Goal: Transaction & Acquisition: Purchase product/service

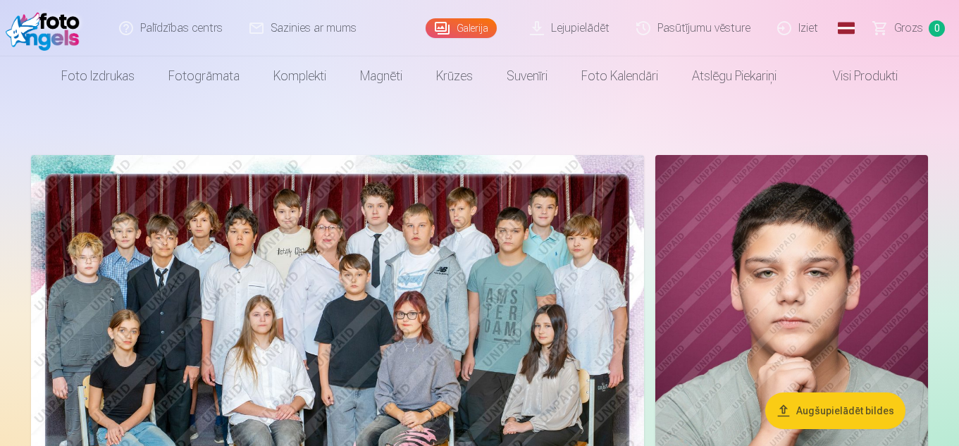
click at [880, 73] on link "Visi produkti" at bounding box center [854, 75] width 121 height 39
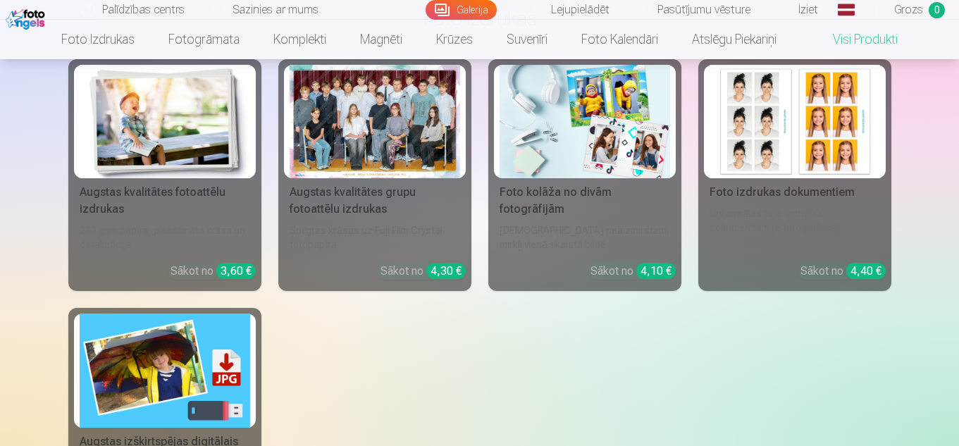
scroll to position [85, 0]
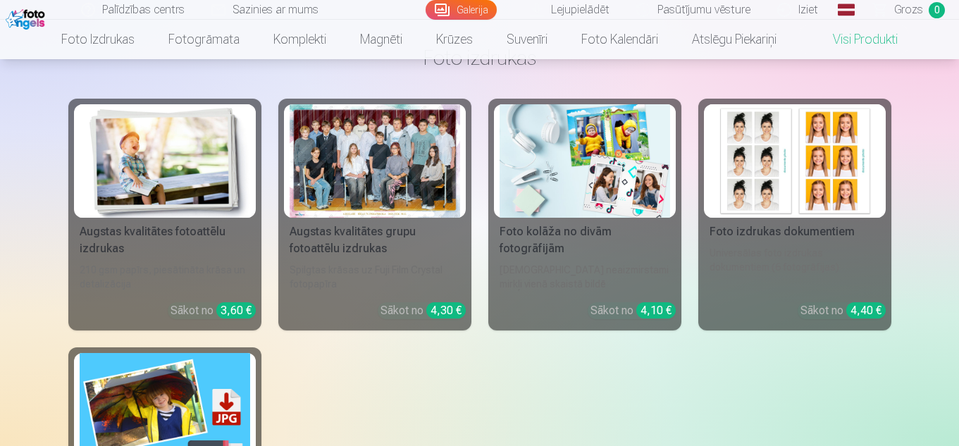
click at [196, 228] on div "Augstas kvalitātes fotoattēlu izdrukas" at bounding box center [165, 240] width 182 height 34
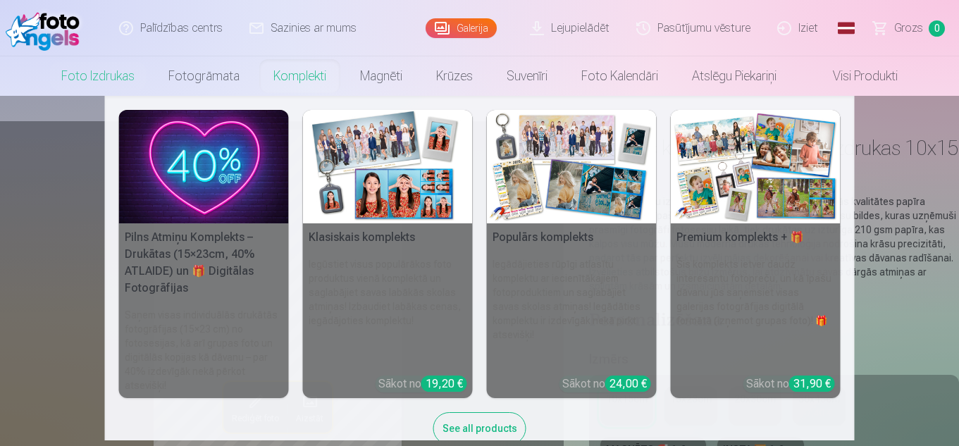
click at [371, 159] on img at bounding box center [388, 166] width 170 height 113
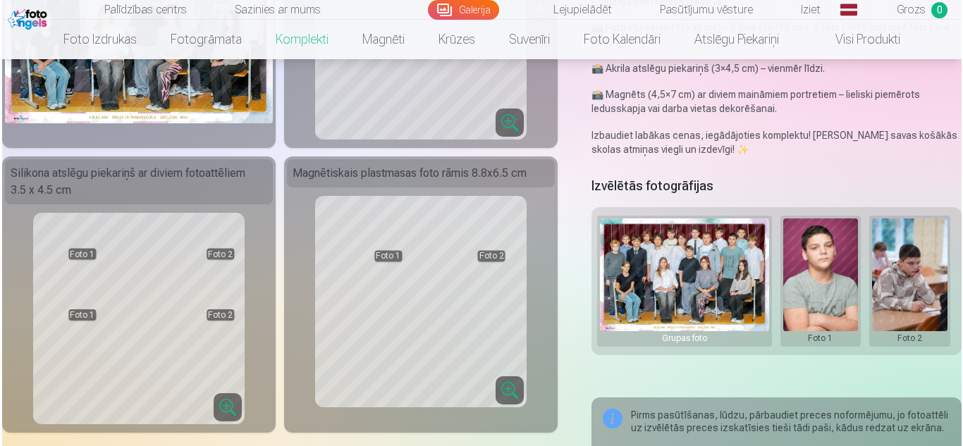
scroll to position [395, 0]
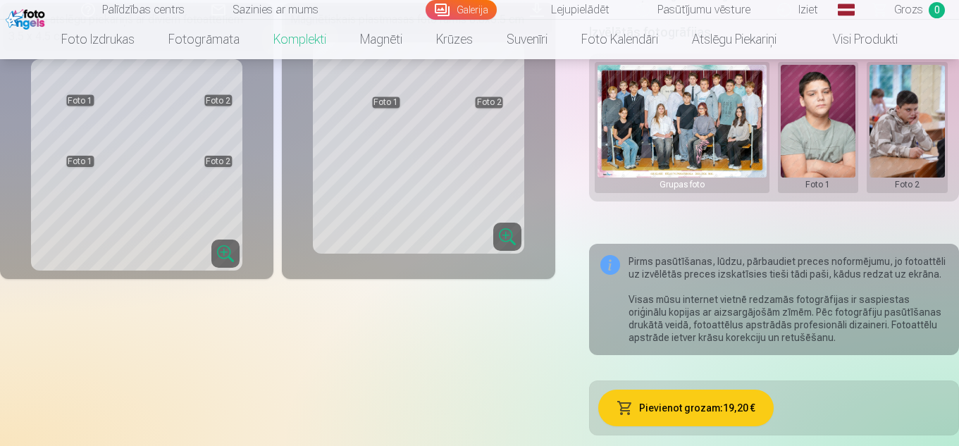
click at [818, 143] on button at bounding box center [818, 127] width 75 height 125
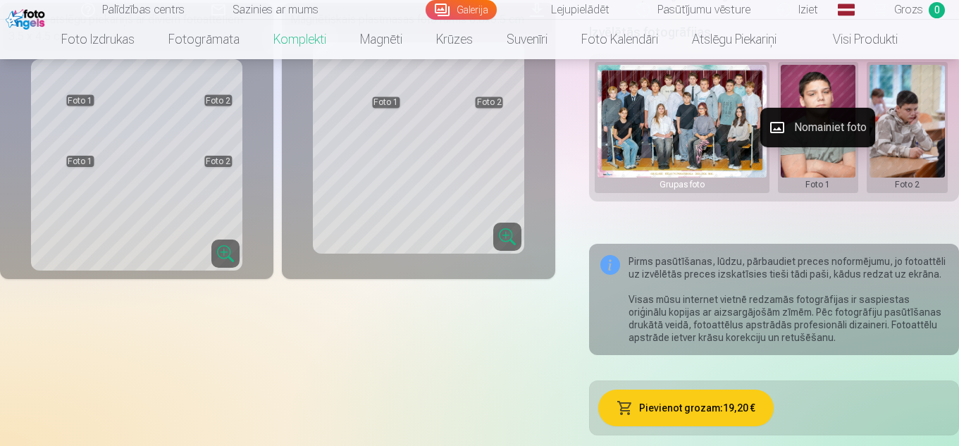
click at [817, 135] on button "Nomainiet foto" at bounding box center [818, 127] width 115 height 39
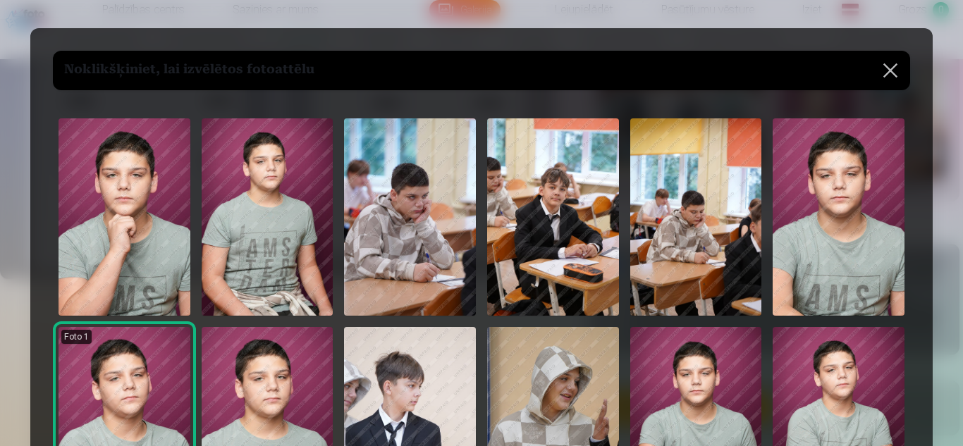
click at [152, 194] on img at bounding box center [125, 216] width 132 height 197
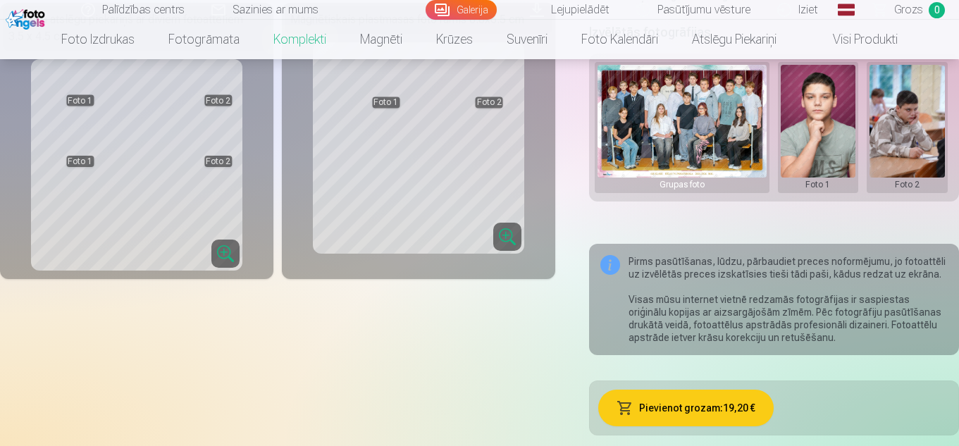
click at [890, 155] on button at bounding box center [907, 127] width 75 height 125
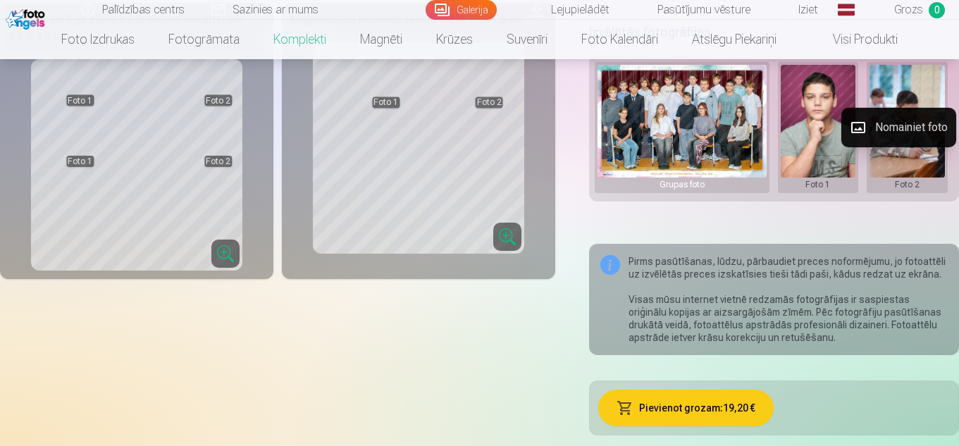
click at [891, 128] on button "Nomainiet foto" at bounding box center [899, 127] width 115 height 39
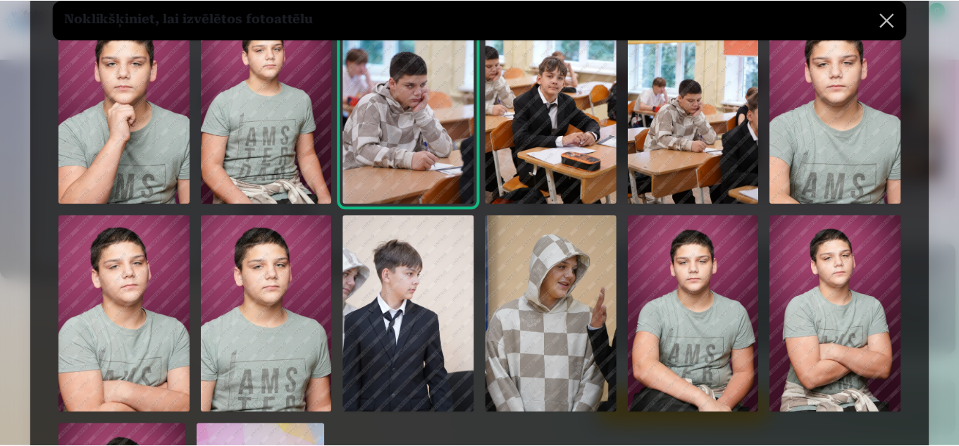
scroll to position [113, 0]
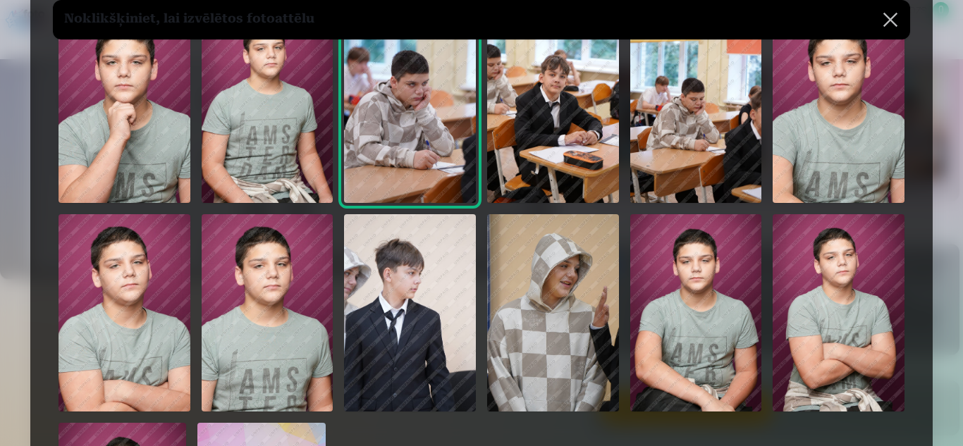
click at [658, 275] on img at bounding box center [696, 312] width 132 height 197
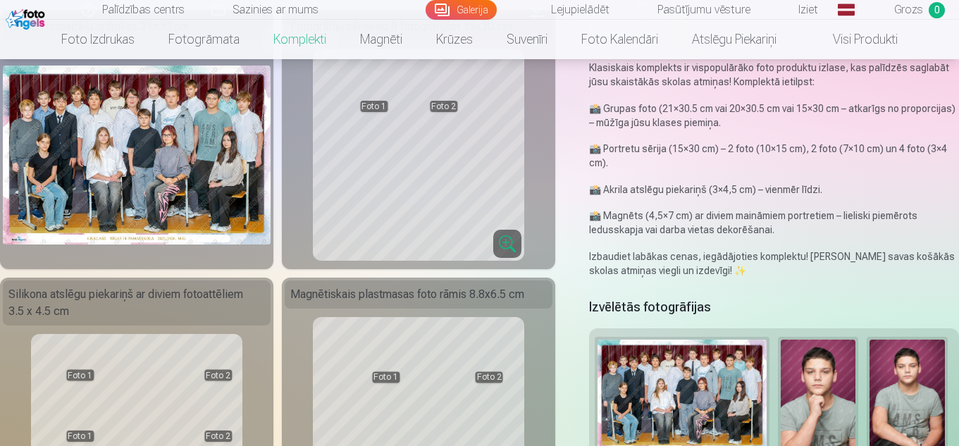
scroll to position [56, 0]
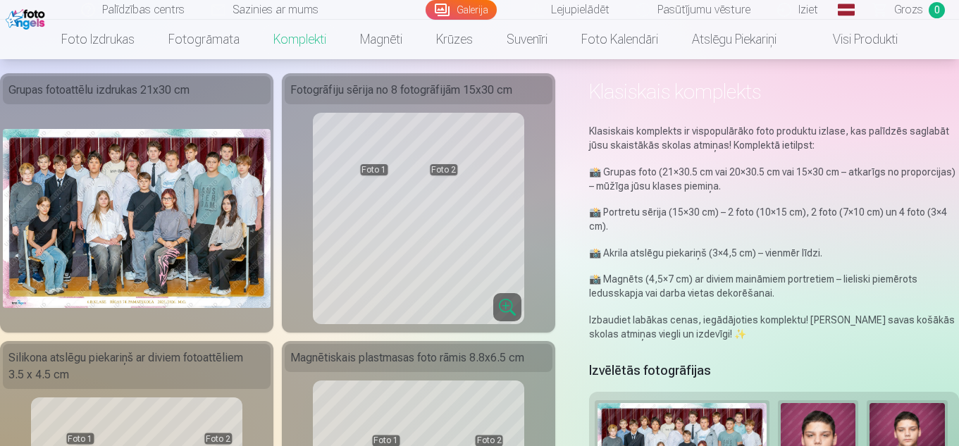
click at [802, 9] on link "Iziet" at bounding box center [799, 10] width 68 height 20
